Goal: Information Seeking & Learning: Get advice/opinions

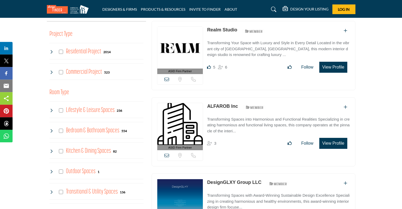
scroll to position [193, 0]
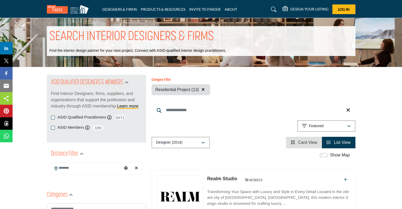
scroll to position [221, 0]
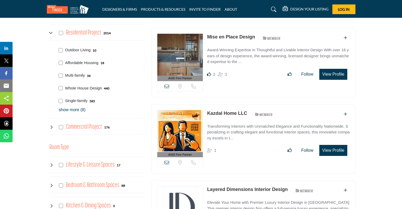
click at [79, 112] on p "show more (8)" at bounding box center [101, 110] width 85 height 6
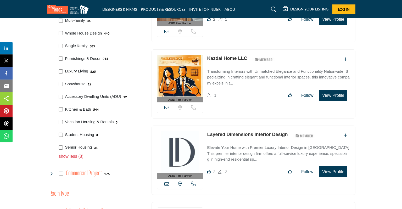
scroll to position [276, 0]
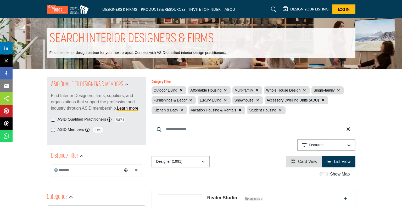
scroll to position [277, 0]
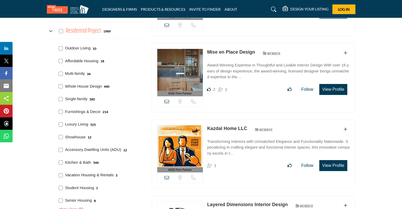
scroll to position [221, 0]
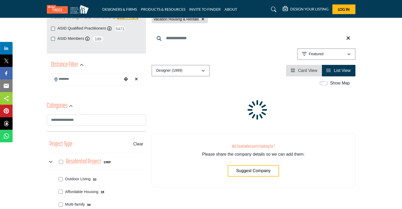
scroll to position [25, 0]
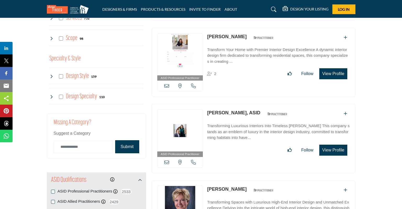
scroll to position [620, 0]
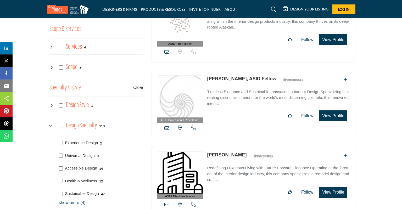
scroll to position [664, 0]
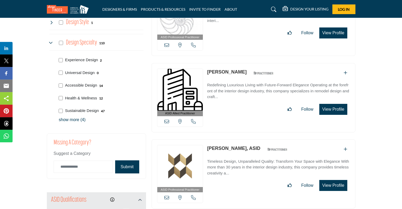
click at [71, 121] on p "show more (4)" at bounding box center [101, 120] width 85 height 6
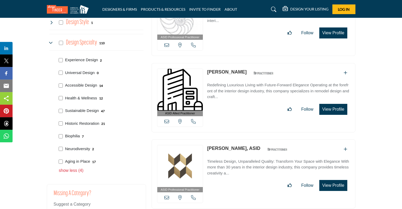
click at [52, 41] on icon at bounding box center [51, 43] width 4 height 4
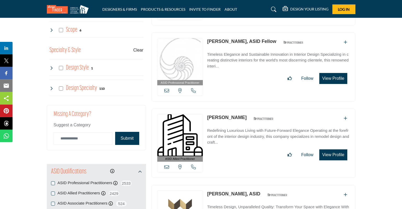
scroll to position [608, 0]
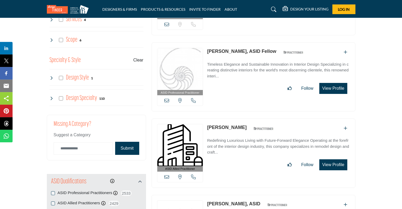
click at [59, 96] on div "Design Specialty 110" at bounding box center [76, 98] width 55 height 9
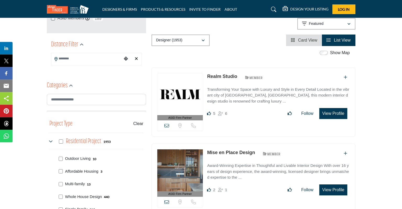
scroll to position [83, 0]
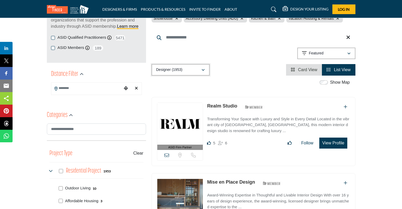
click at [203, 69] on icon "button" at bounding box center [203, 70] width 3 height 4
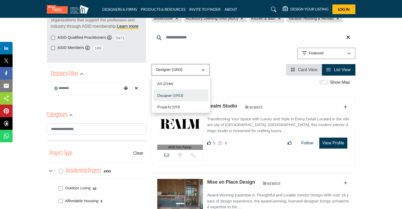
click at [203, 69] on icon "button" at bounding box center [203, 70] width 3 height 4
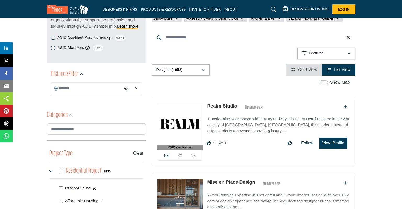
click at [350, 51] on div "button" at bounding box center [349, 53] width 4 height 5
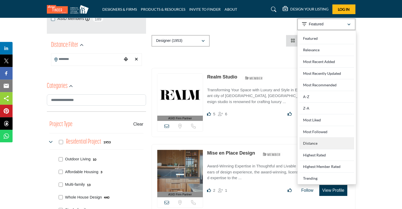
scroll to position [110, 0]
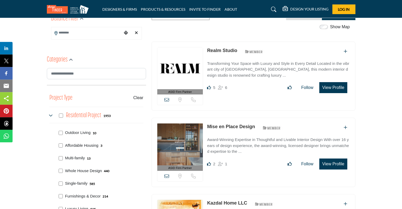
scroll to position [138, 0]
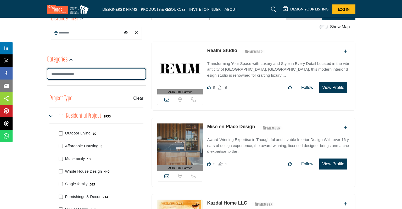
click at [93, 74] on input "Search Category" at bounding box center [96, 74] width 99 height 12
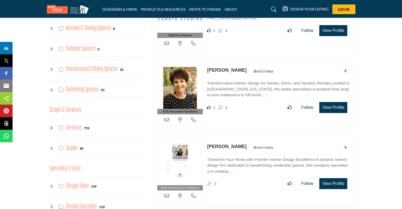
scroll to position [553, 0]
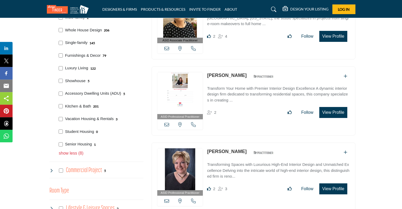
scroll to position [141, 0]
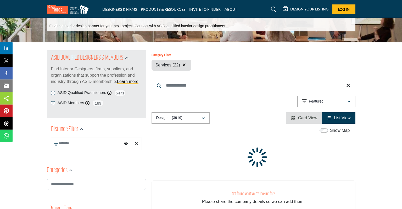
scroll to position [138, 0]
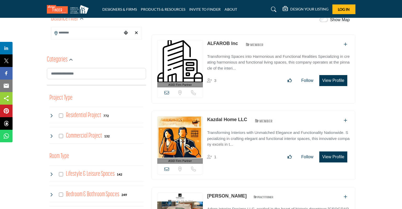
click at [53, 117] on icon at bounding box center [51, 116] width 4 height 4
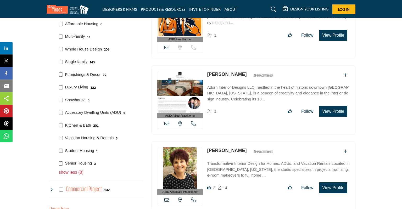
scroll to position [276, 0]
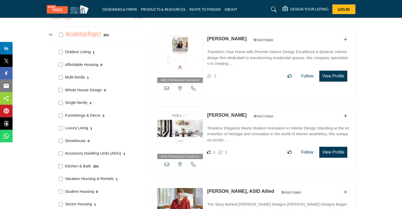
scroll to position [249, 0]
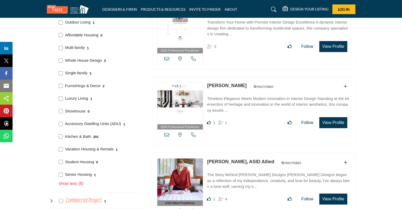
click at [251, 102] on p "Timeless Elegance Meets Modern Innovation in Interior Design Standing at the in…" at bounding box center [278, 105] width 143 height 18
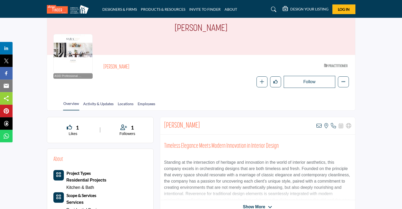
scroll to position [27, 0]
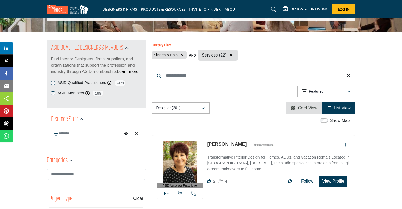
scroll to position [55, 0]
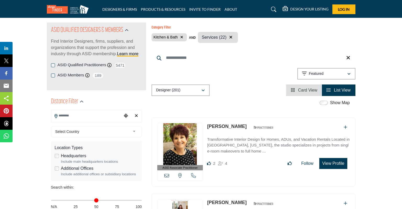
click at [86, 116] on input "Search Location" at bounding box center [86, 116] width 71 height 10
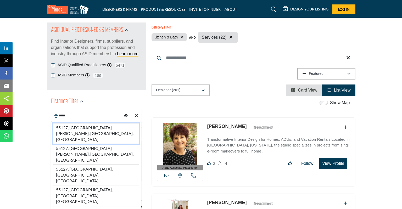
click at [88, 130] on li "55127, Saint Paul, MN, USA" at bounding box center [96, 133] width 86 height 21
type input "**********"
type input "***"
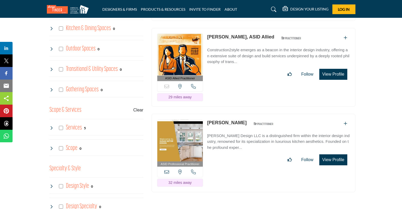
scroll to position [415, 0]
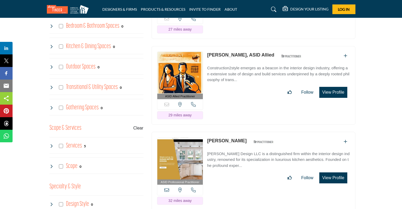
click at [229, 138] on link "[PERSON_NAME]" at bounding box center [227, 140] width 40 height 5
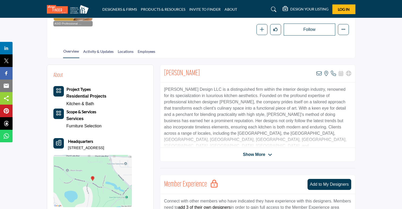
scroll to position [83, 0]
click at [254, 154] on span "Show More" at bounding box center [254, 155] width 22 height 6
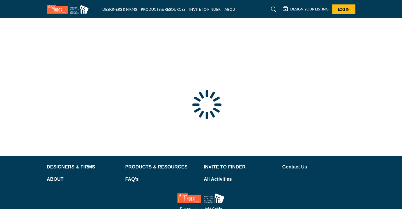
scroll to position [23, 0]
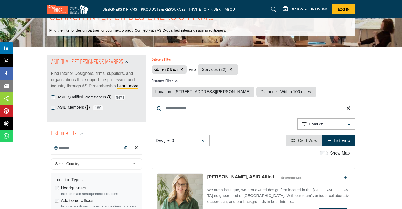
type input "**********"
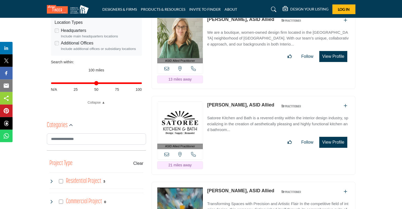
scroll to position [221, 0]
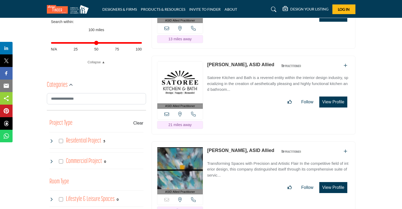
click at [240, 62] on link "[PERSON_NAME], ASID Allied" at bounding box center [240, 64] width 67 height 5
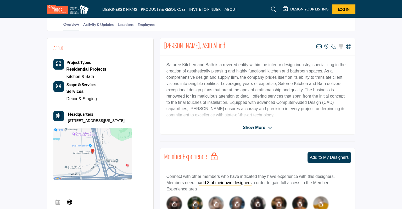
scroll to position [110, 0]
click at [258, 129] on span "Show More" at bounding box center [254, 128] width 22 height 6
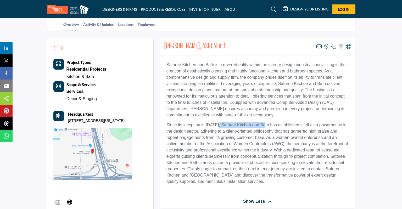
drag, startPoint x: 217, startPoint y: 124, endPoint x: 264, endPoint y: 124, distance: 47.1
click at [264, 124] on p "Since its inception in 2010, Satoree Kitchen and Bath has established itself as…" at bounding box center [257, 153] width 182 height 63
drag, startPoint x: 243, startPoint y: 131, endPoint x: 241, endPoint y: 127, distance: 4.9
click at [243, 131] on p "Since its inception in 2010, Satoree Kitchen and Bath has established itself as…" at bounding box center [257, 153] width 182 height 63
drag, startPoint x: 217, startPoint y: 124, endPoint x: 264, endPoint y: 125, distance: 46.9
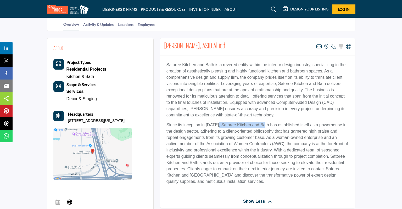
click at [264, 125] on p "Since its inception in 2010, Satoree Kitchen and Bath has established itself as…" at bounding box center [257, 153] width 182 height 63
copy p "Satoree Kitchen and Bath"
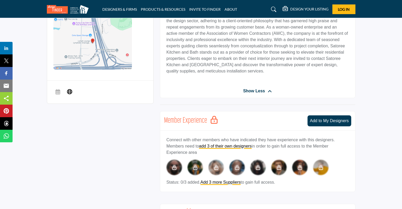
scroll to position [83, 0]
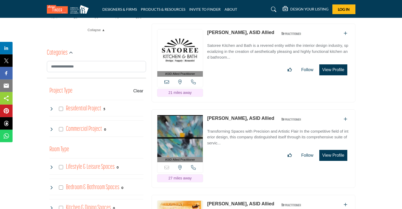
scroll to position [249, 0]
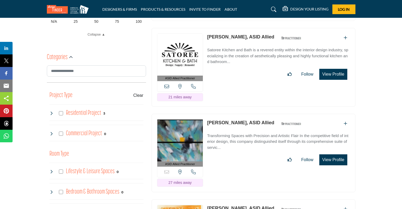
click at [141, 93] on buton "Clear" at bounding box center [138, 95] width 10 height 6
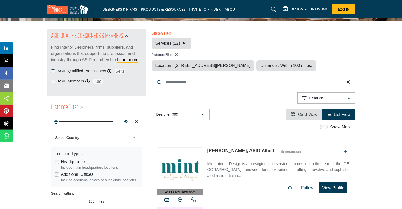
scroll to position [55, 0]
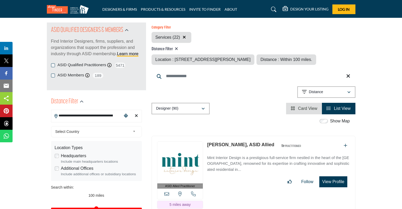
click at [95, 114] on input "**********" at bounding box center [86, 116] width 71 height 10
click at [160, 123] on div "Show Map" at bounding box center [251, 121] width 204 height 7
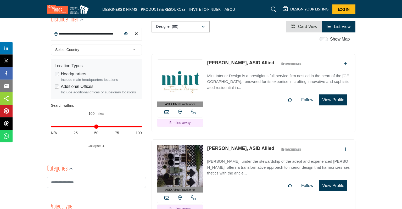
scroll to position [138, 0]
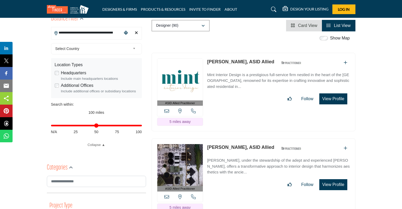
type input "**"
click at [77, 126] on input "Distance in miles" at bounding box center [96, 125] width 91 height 1
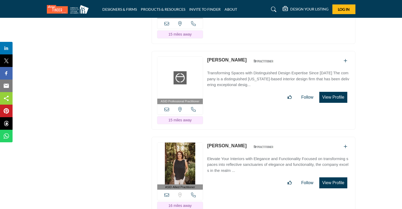
scroll to position [2322, 0]
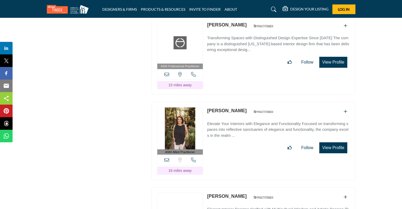
click at [182, 111] on img at bounding box center [180, 129] width 46 height 42
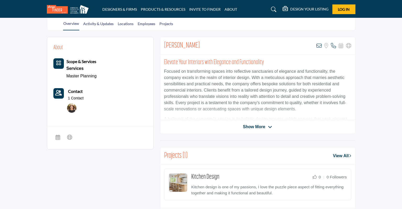
scroll to position [110, 0]
click at [252, 128] on span "Show More" at bounding box center [254, 127] width 22 height 6
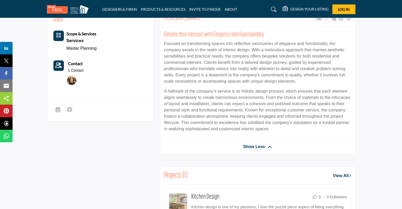
scroll to position [0, 0]
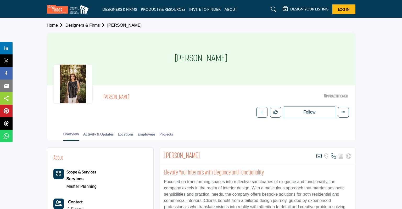
click at [68, 86] on div at bounding box center [72, 83] width 39 height 39
click at [112, 98] on h2 "[PERSON_NAME]" at bounding box center [175, 97] width 144 height 7
click at [75, 84] on div at bounding box center [72, 83] width 39 height 39
